Goal: Information Seeking & Learning: Learn about a topic

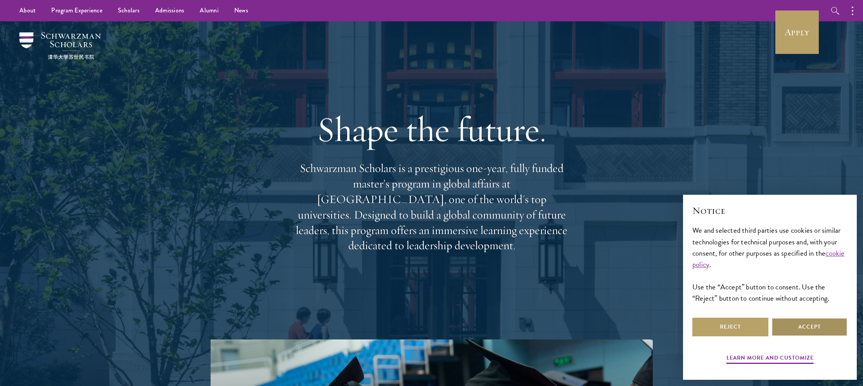
click at [808, 323] on button "Accept" at bounding box center [809, 327] width 76 height 19
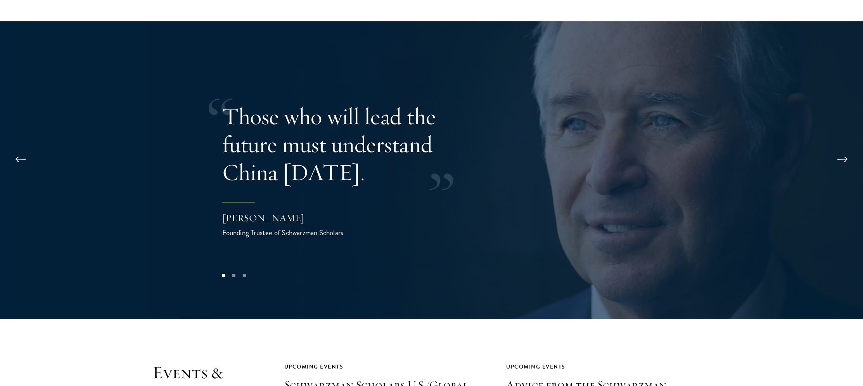
scroll to position [1605, 0]
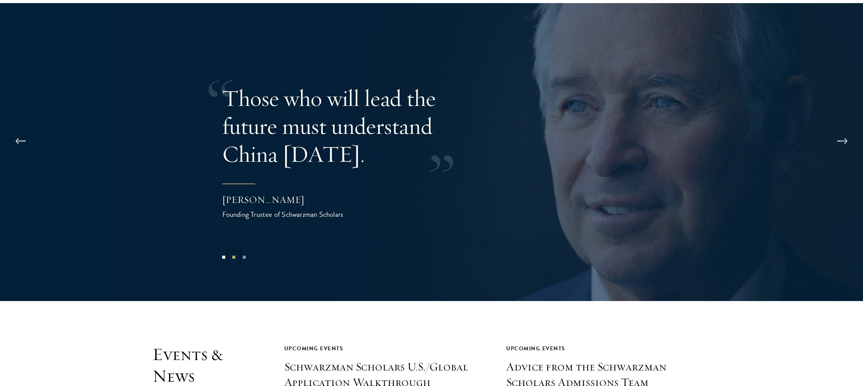
click at [231, 252] on button "2" at bounding box center [234, 257] width 10 height 10
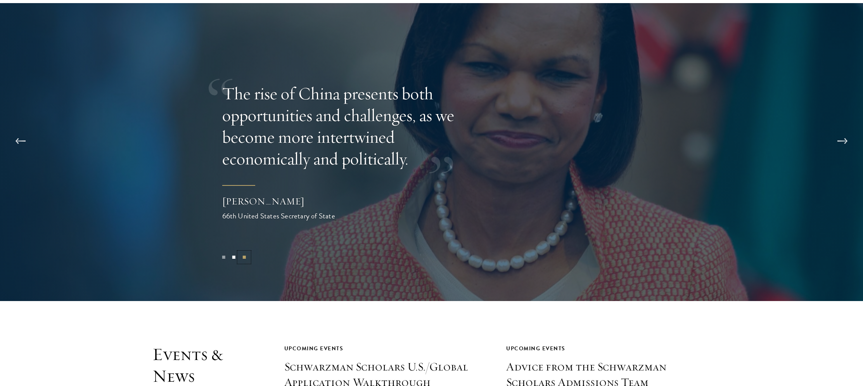
click at [245, 252] on button "3" at bounding box center [244, 257] width 10 height 10
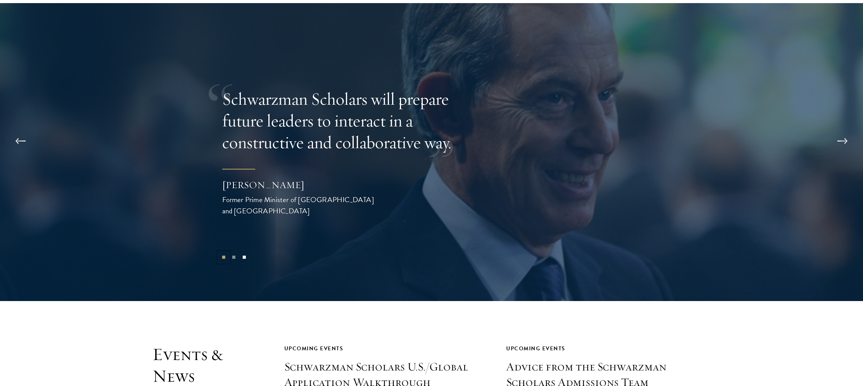
click at [222, 252] on button "1" at bounding box center [223, 257] width 10 height 10
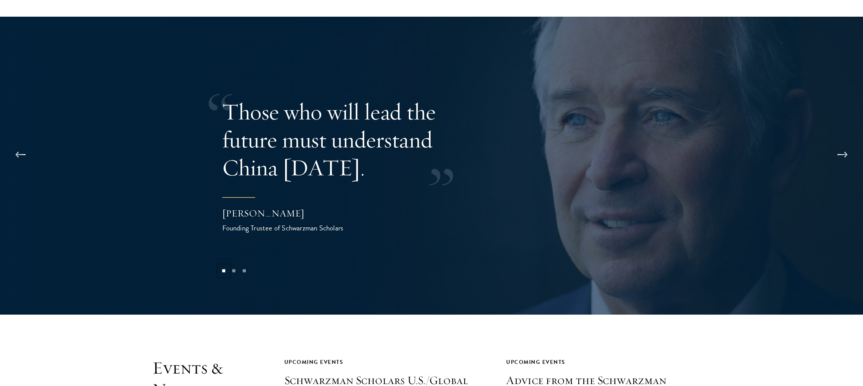
scroll to position [1612, 0]
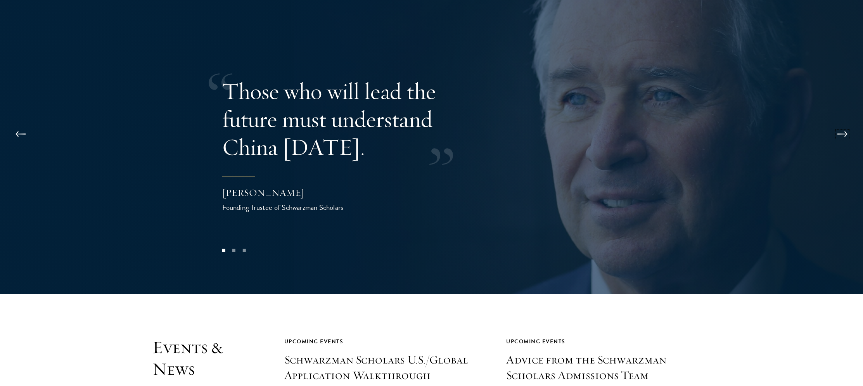
click at [843, 123] on button at bounding box center [842, 134] width 26 height 22
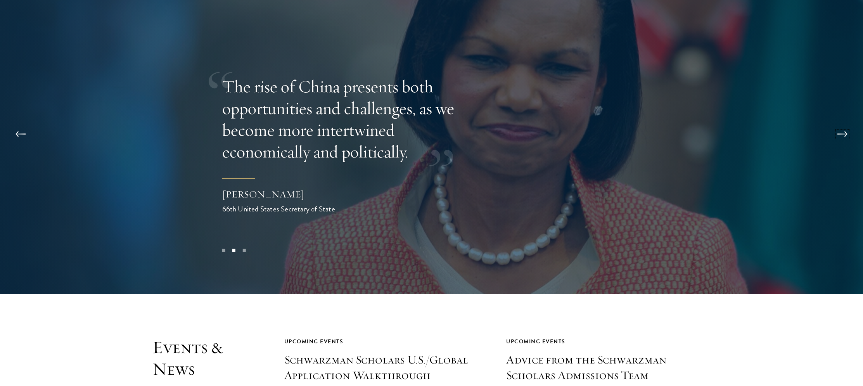
click at [843, 123] on button at bounding box center [842, 134] width 26 height 22
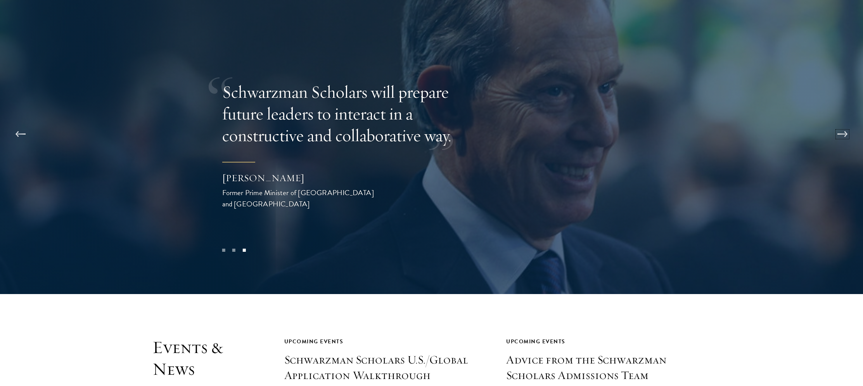
click at [843, 123] on button at bounding box center [842, 134] width 26 height 22
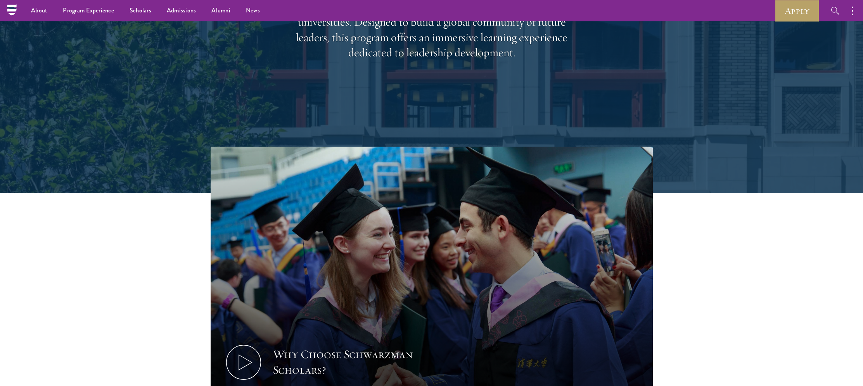
scroll to position [0, 0]
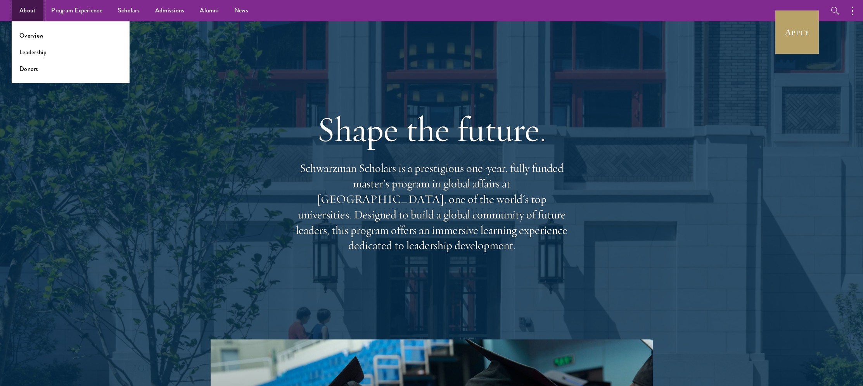
click at [20, 10] on link "About" at bounding box center [28, 10] width 32 height 21
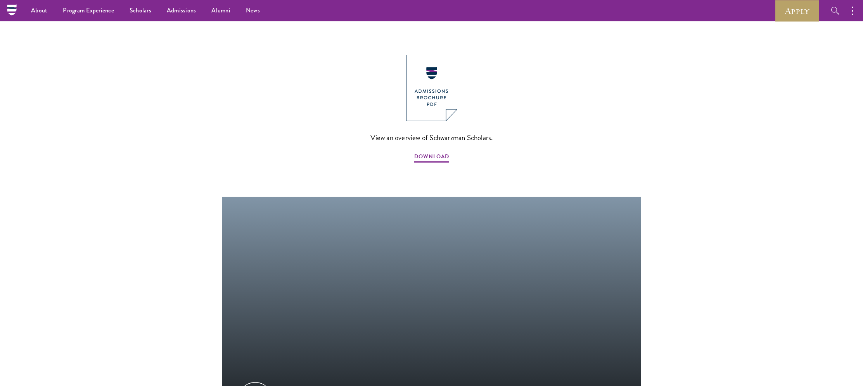
scroll to position [822, 0]
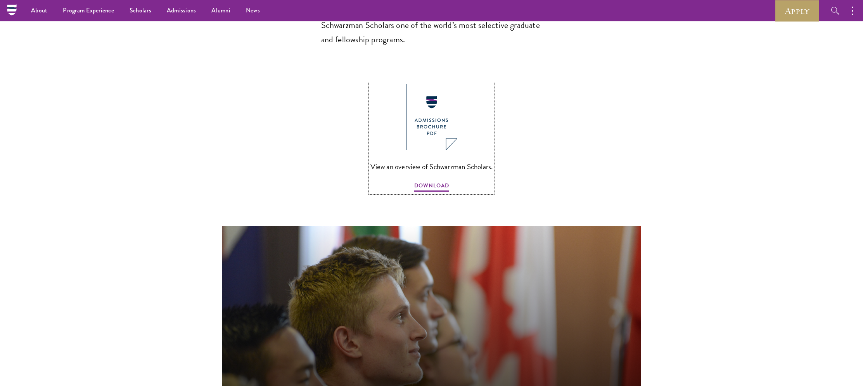
click at [416, 95] on img at bounding box center [431, 117] width 51 height 66
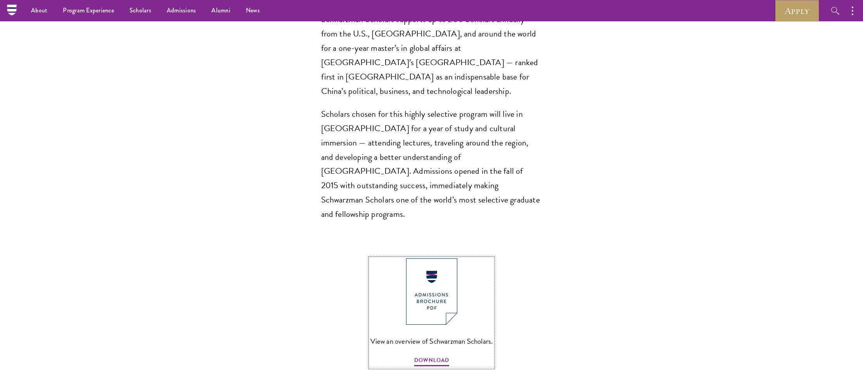
scroll to position [0, 0]
